Goal: Find specific page/section

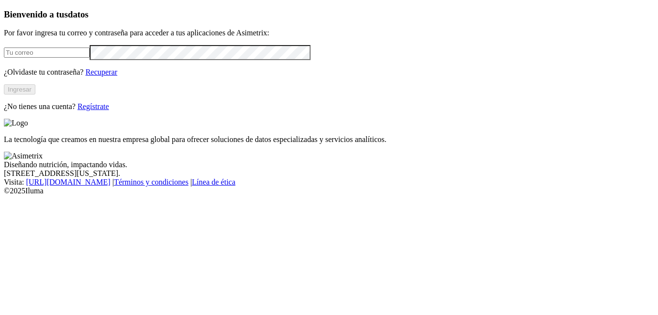
type input "[EMAIL_ADDRESS][PERSON_NAME][DOMAIN_NAME]"
click at [35, 95] on button "Ingresar" at bounding box center [20, 89] width 32 height 10
